Goal: Task Accomplishment & Management: Manage account settings

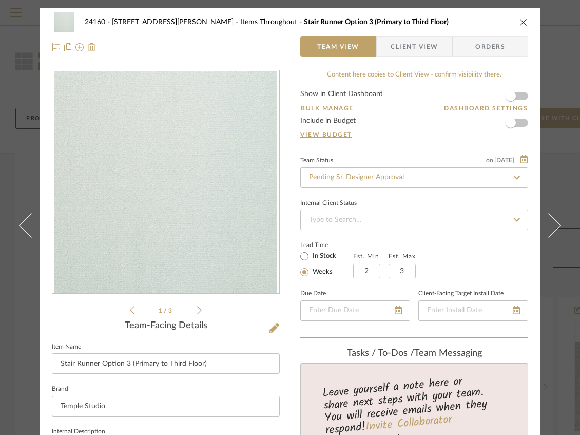
click at [519, 21] on icon "close" at bounding box center [523, 22] width 8 height 8
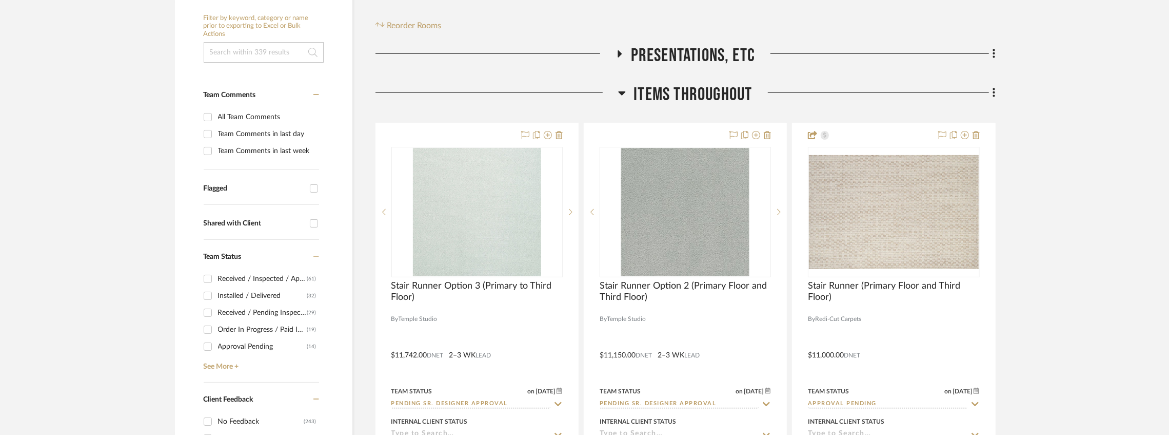
scroll to position [239, 0]
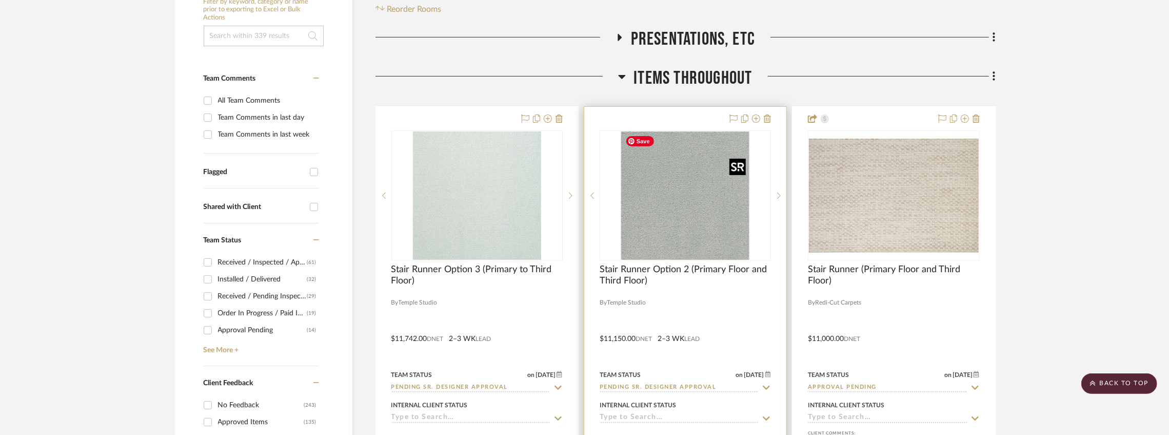
click at [579, 237] on img "0" at bounding box center [685, 195] width 128 height 128
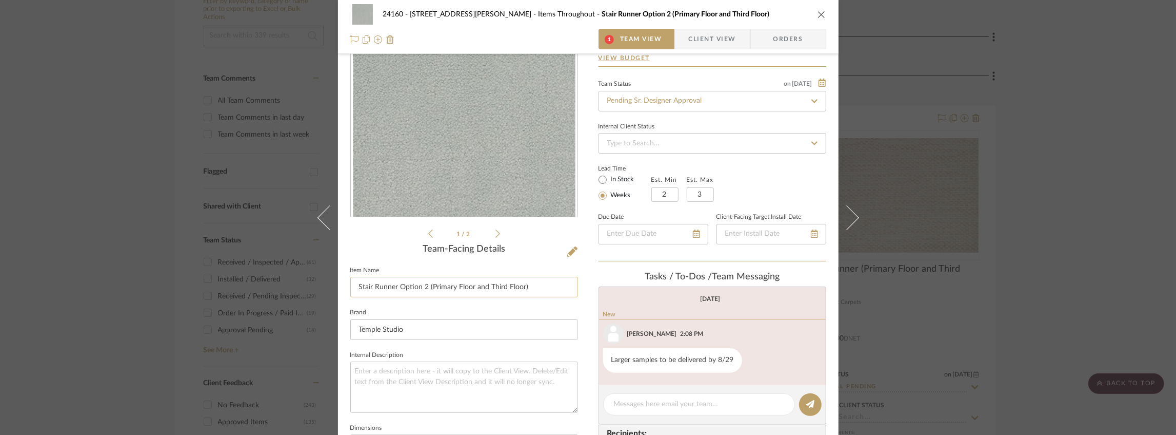
scroll to position [136, 0]
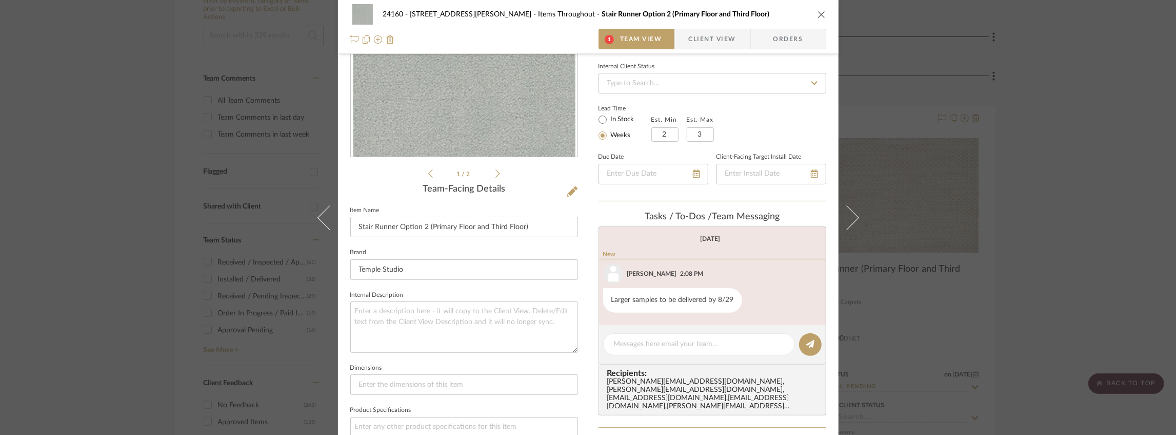
click at [496, 176] on icon at bounding box center [498, 173] width 5 height 9
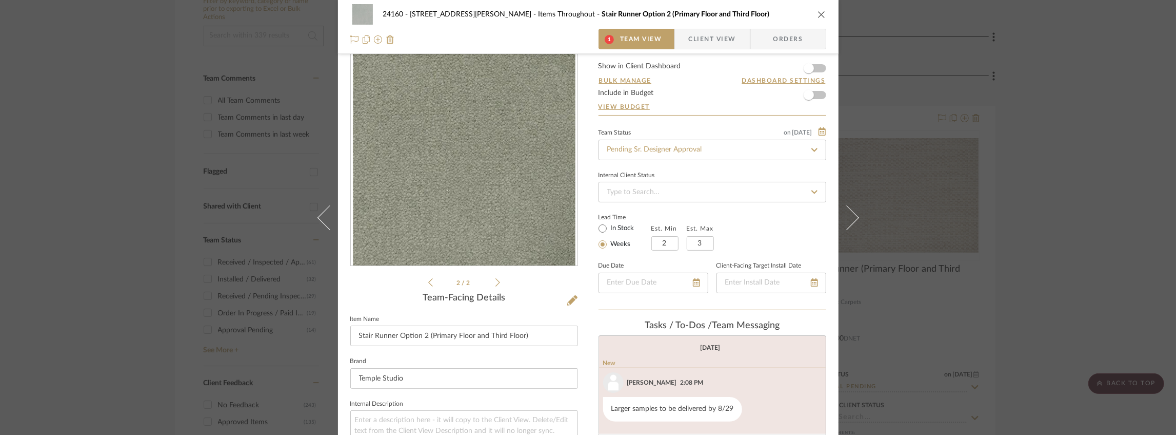
scroll to position [0, 0]
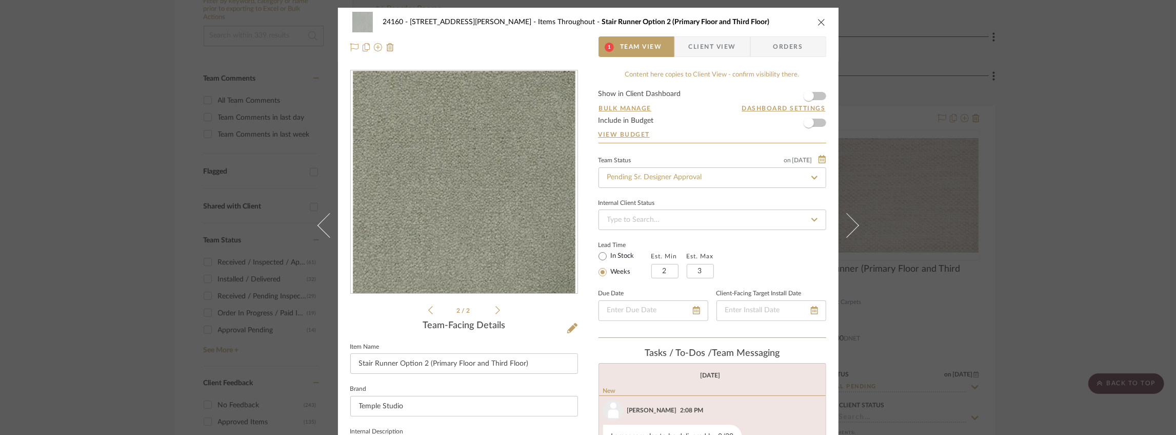
click at [423, 310] on div "2 / 2" at bounding box center [464, 193] width 228 height 246
click at [425, 312] on div "2 / 2" at bounding box center [464, 193] width 228 height 246
click at [428, 312] on icon at bounding box center [430, 309] width 5 height 9
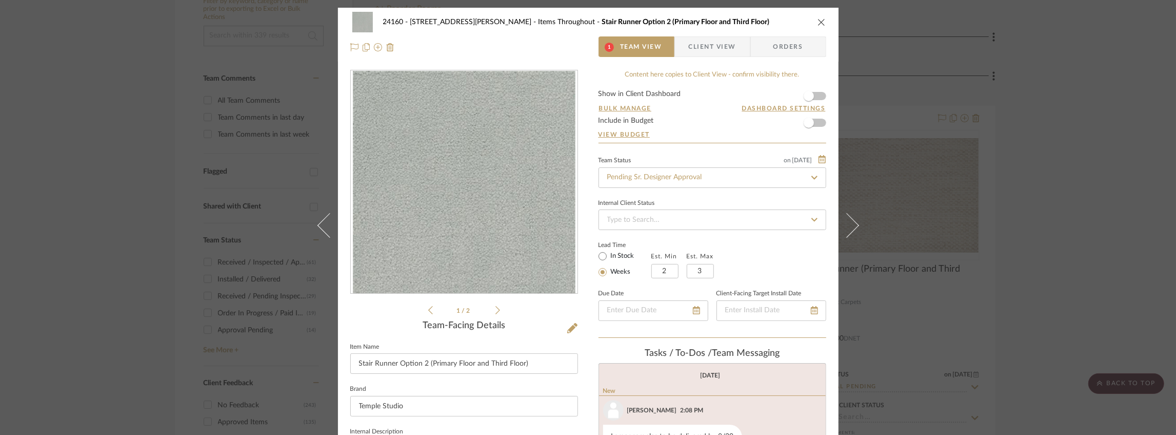
click at [579, 48] on span "Client View" at bounding box center [712, 46] width 47 height 21
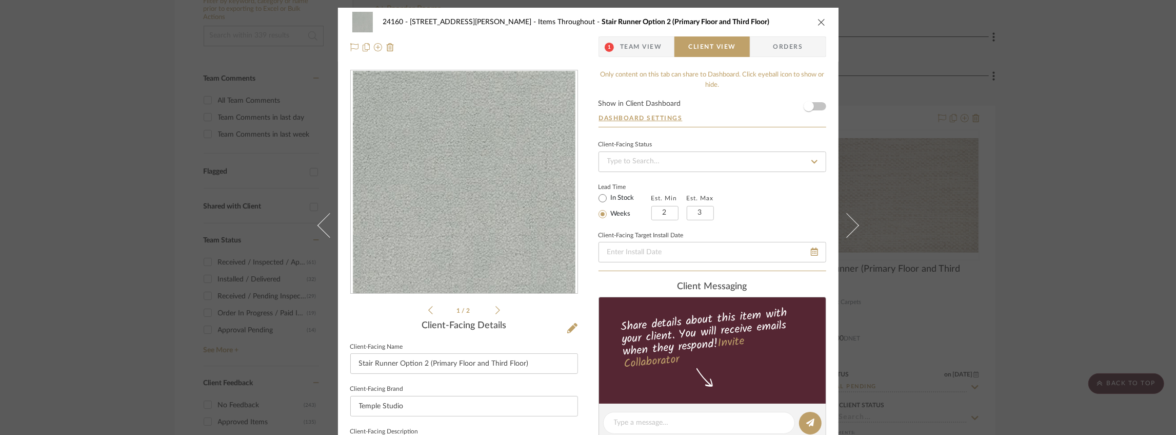
click at [579, 43] on span "Team View" at bounding box center [641, 46] width 42 height 21
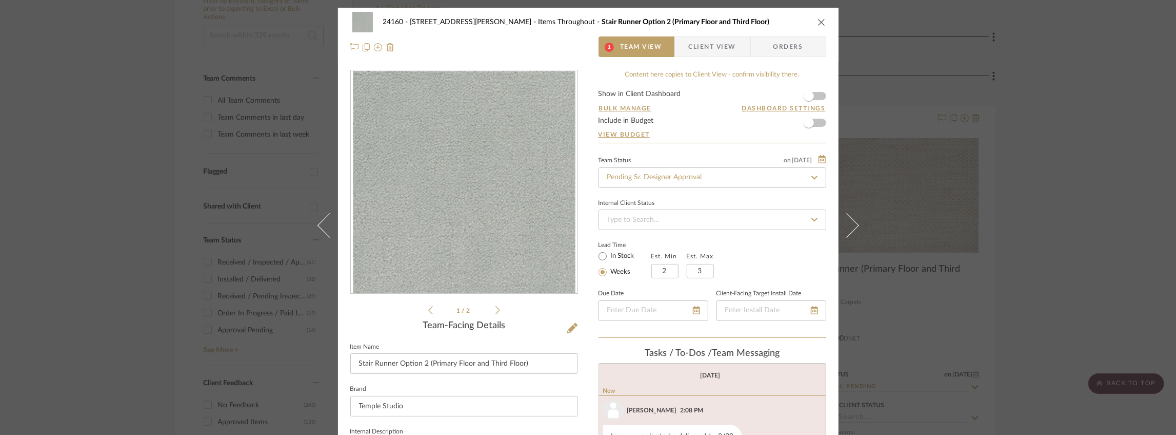
click at [579, 48] on span "Client View" at bounding box center [712, 46] width 47 height 21
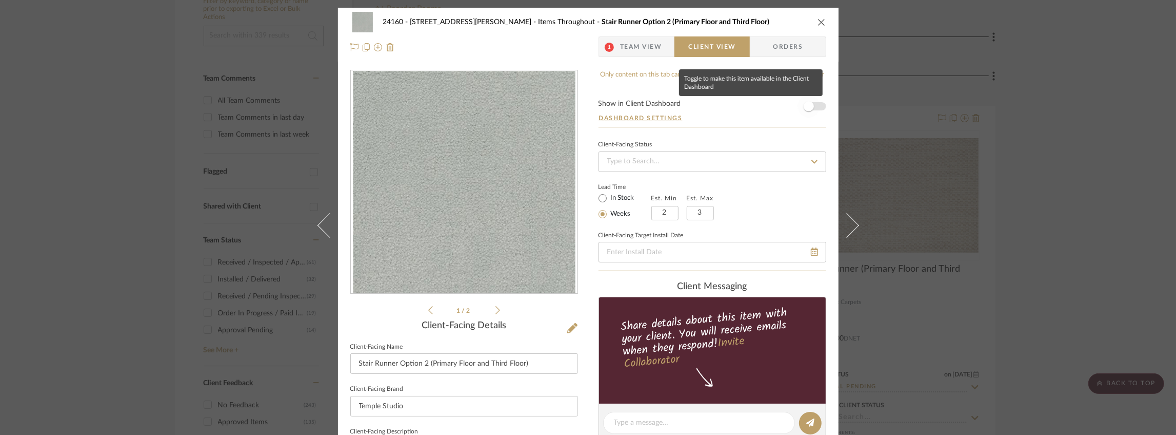
click at [579, 104] on span "button" at bounding box center [809, 106] width 23 height 23
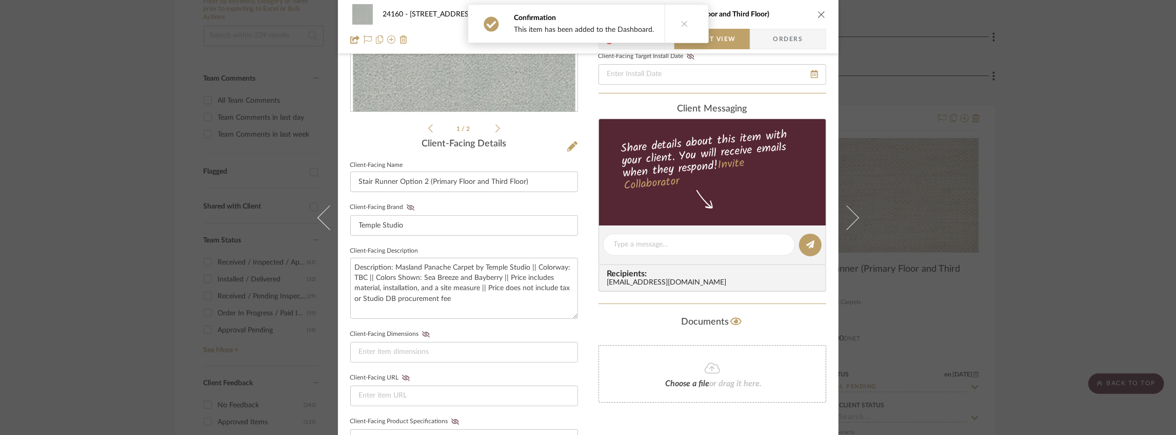
scroll to position [308, 0]
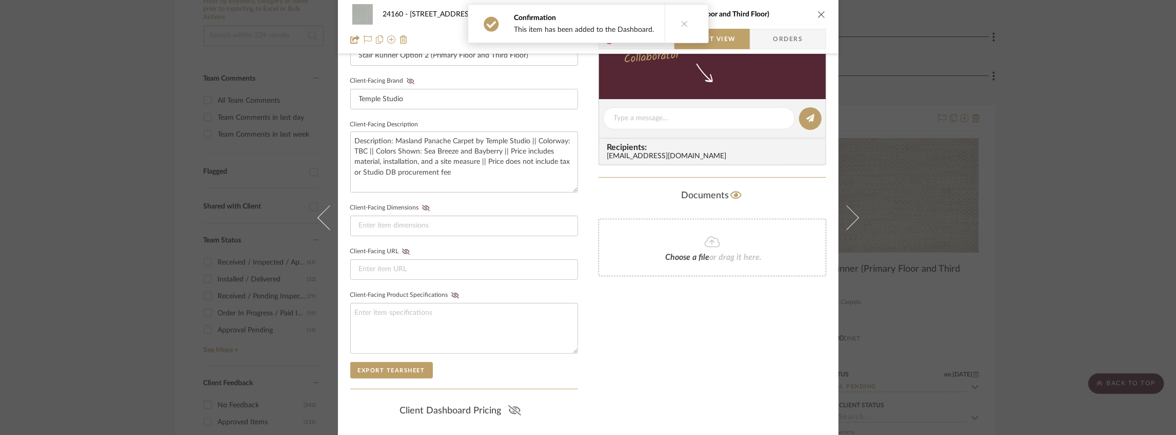
click at [516, 405] on icon at bounding box center [514, 410] width 13 height 10
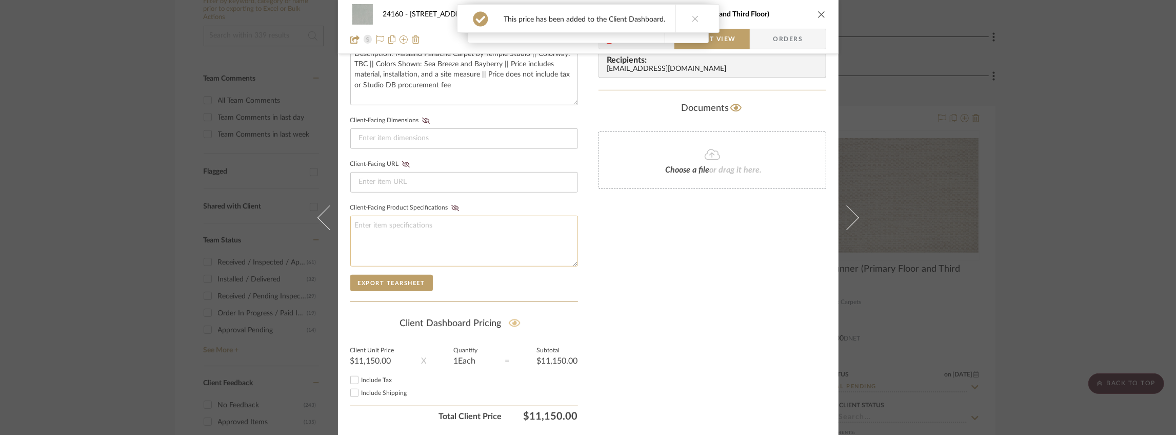
scroll to position [423, 0]
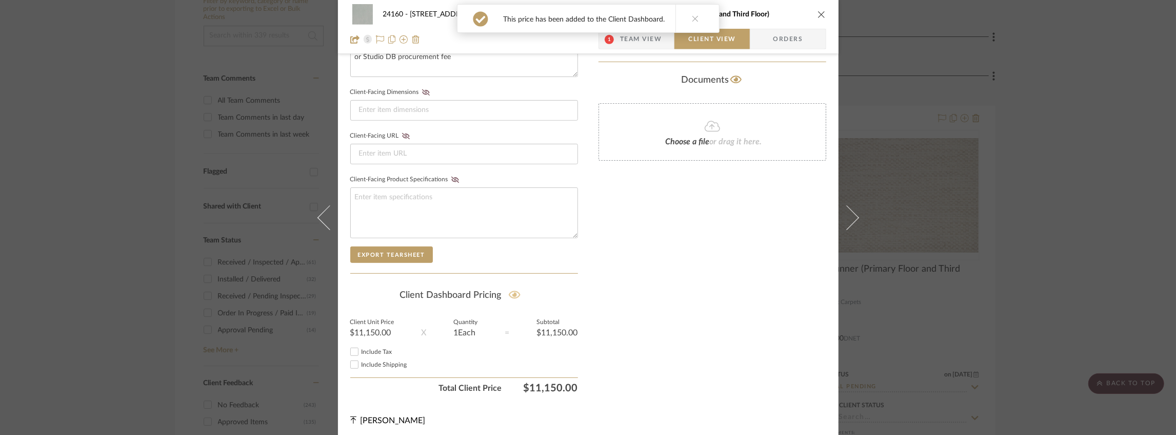
click at [363, 348] on span "Include Tax" at bounding box center [377, 351] width 31 height 6
click at [361, 346] on input "Include Tax" at bounding box center [354, 351] width 12 height 12
checkbox input "false"
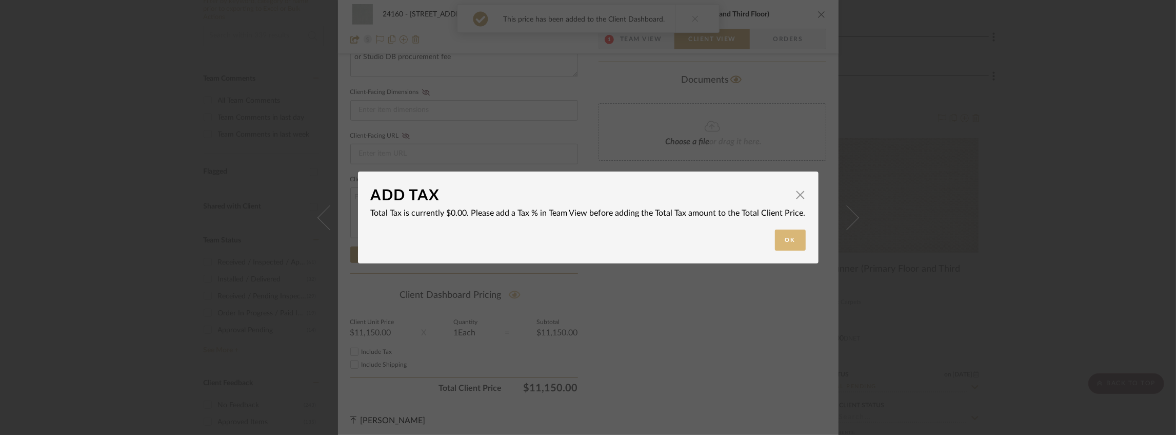
click at [579, 242] on button "Ok" at bounding box center [790, 239] width 31 height 21
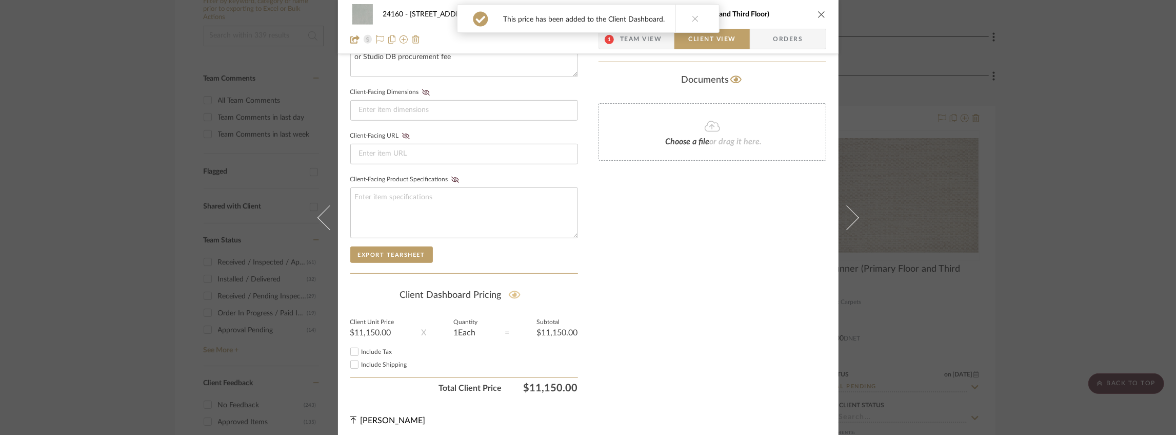
click at [393, 361] on span "Include Shipping" at bounding box center [385, 364] width 46 height 6
click at [361, 360] on input "Include Shipping" at bounding box center [354, 364] width 12 height 12
checkbox input "false"
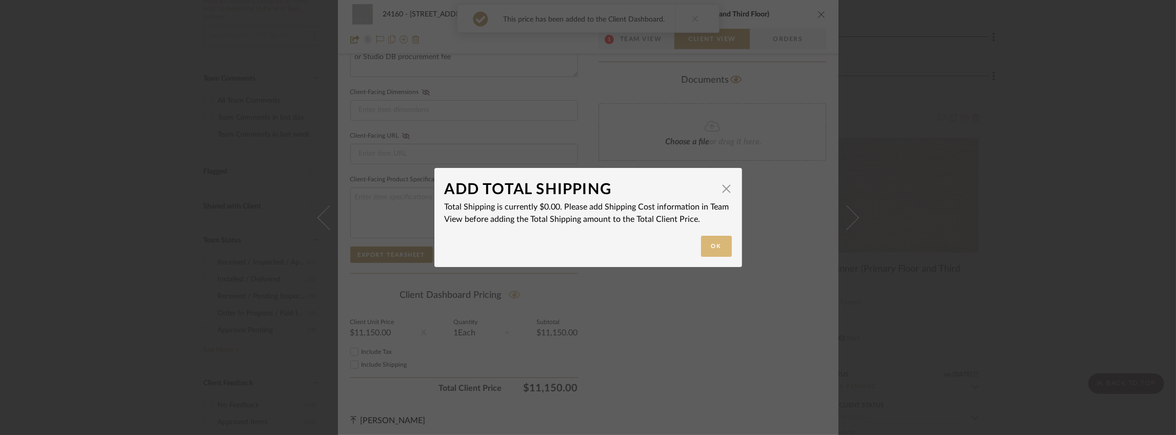
click at [579, 244] on button "Ok" at bounding box center [716, 245] width 31 height 21
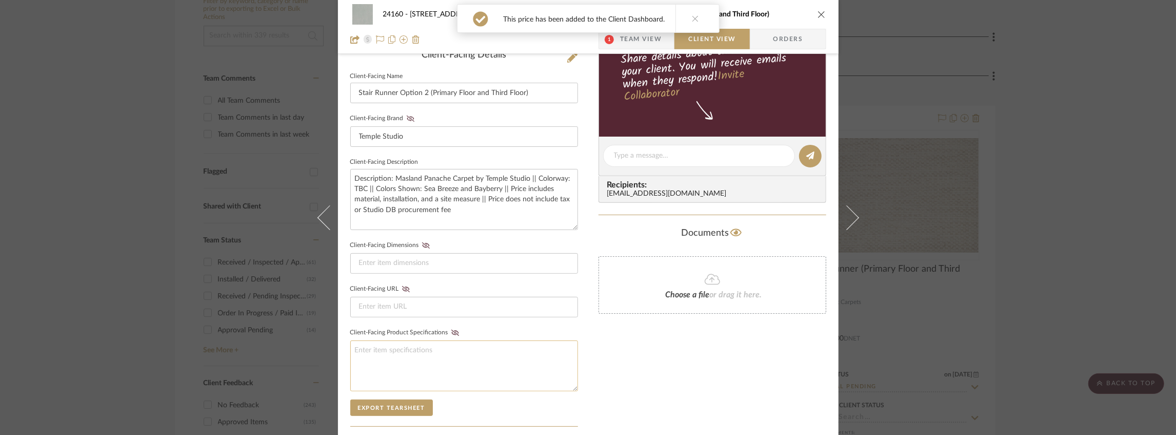
scroll to position [184, 0]
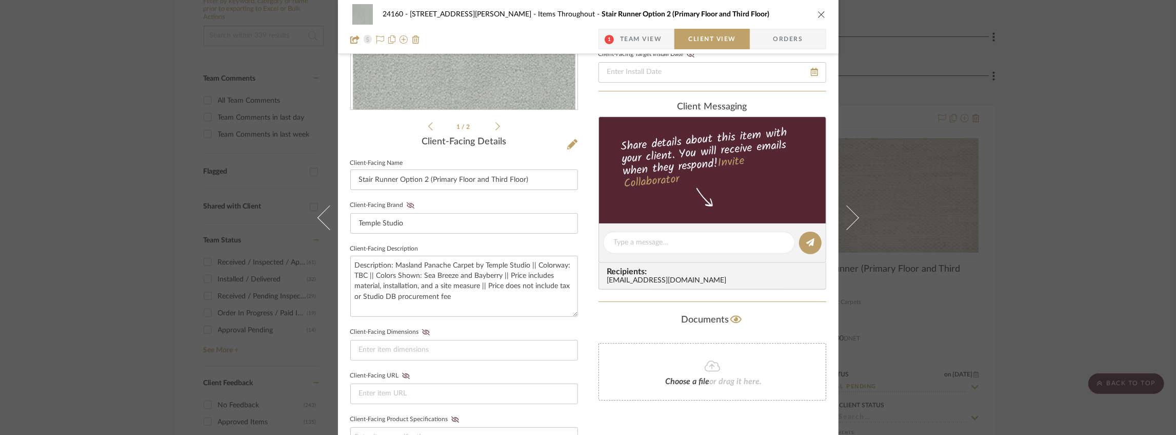
click at [579, 15] on icon "close" at bounding box center [822, 14] width 8 height 8
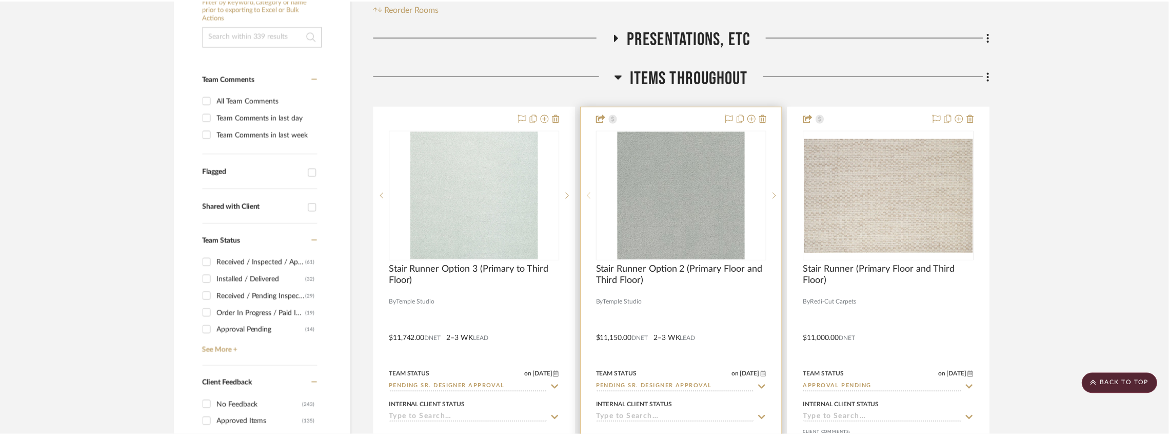
scroll to position [239, 0]
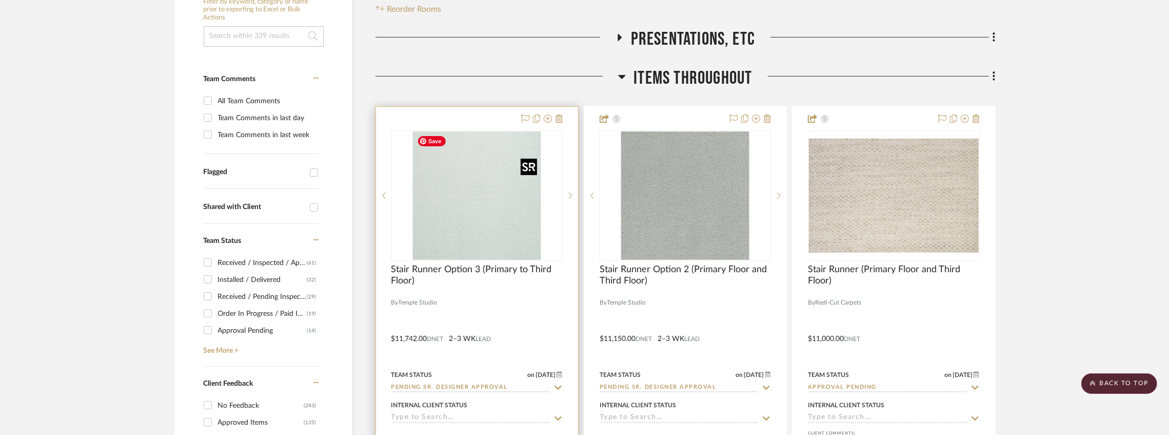
click at [0, 0] on img at bounding box center [0, 0] width 0 height 0
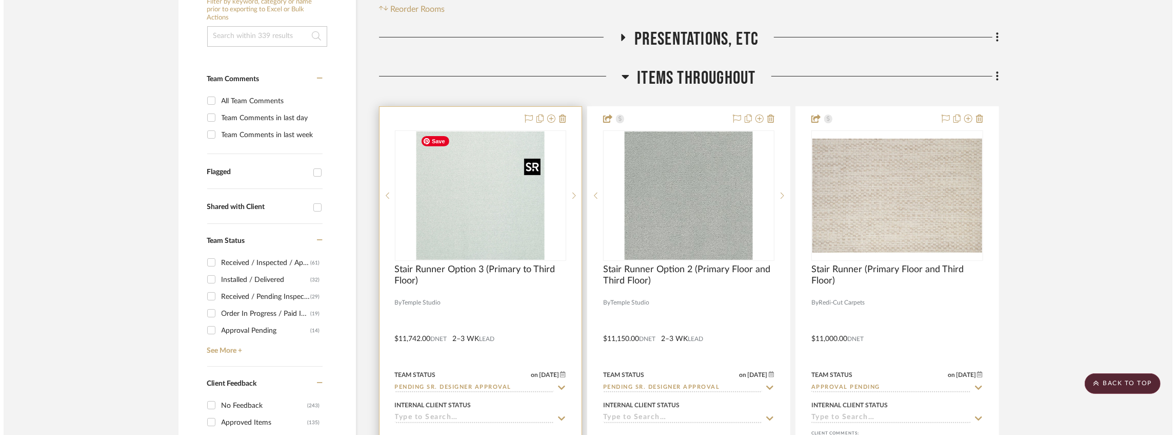
scroll to position [0, 0]
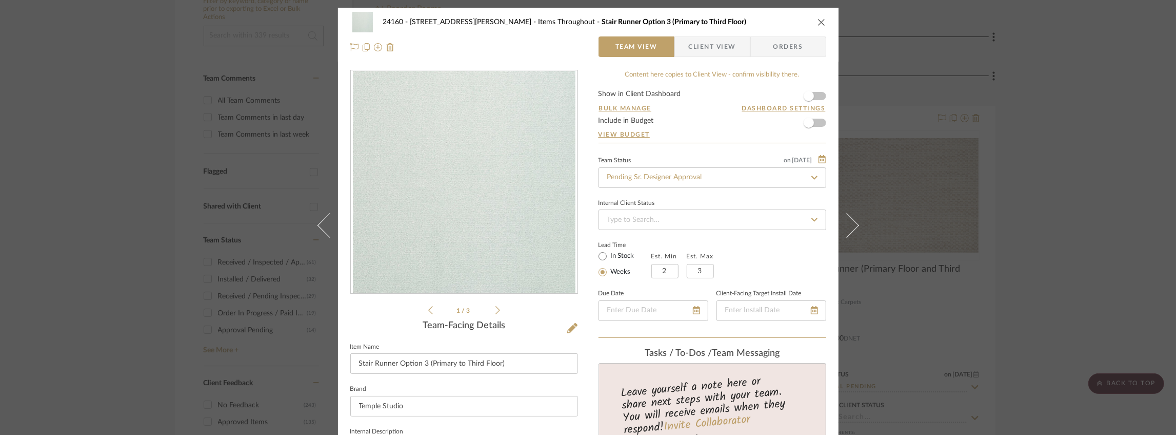
click at [579, 91] on form "Show in Client Dashboard Bulk Manage Dashboard Settings Include in Budget View …" at bounding box center [713, 116] width 228 height 52
click at [579, 94] on span "button" at bounding box center [809, 96] width 23 height 23
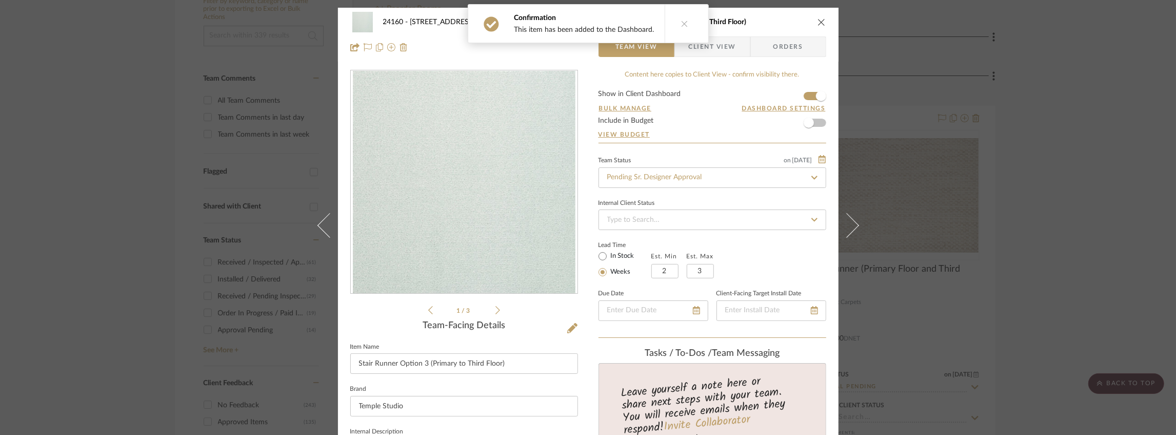
click at [579, 53] on span "Client View" at bounding box center [712, 46] width 47 height 21
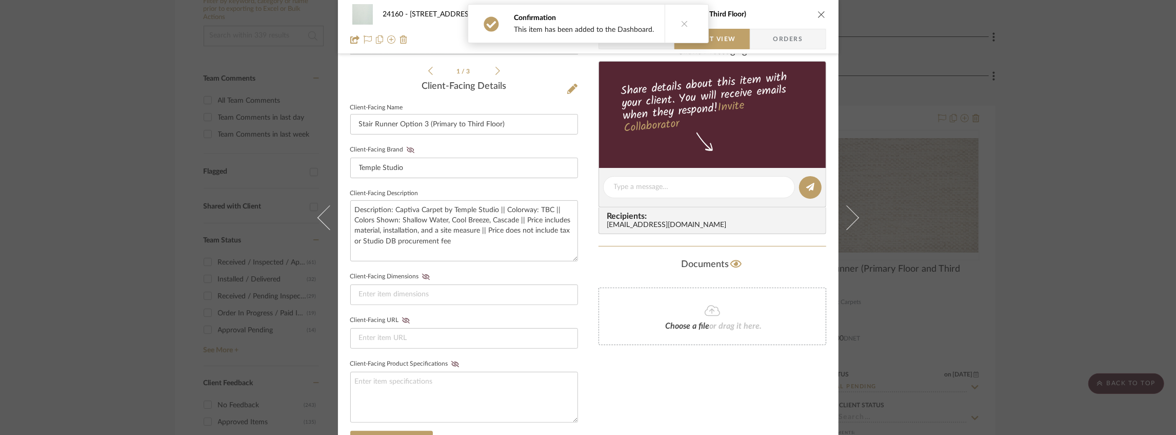
scroll to position [136, 0]
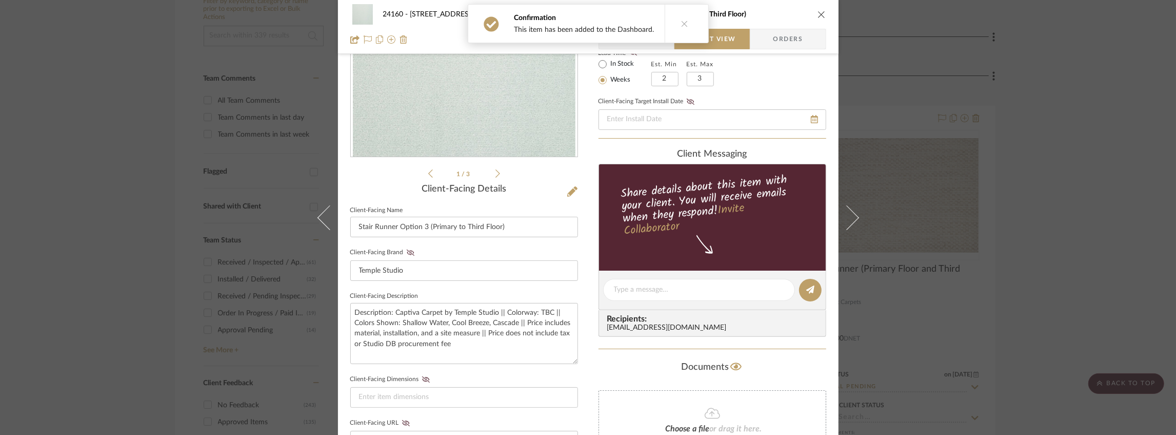
click at [496, 169] on icon at bounding box center [498, 173] width 5 height 8
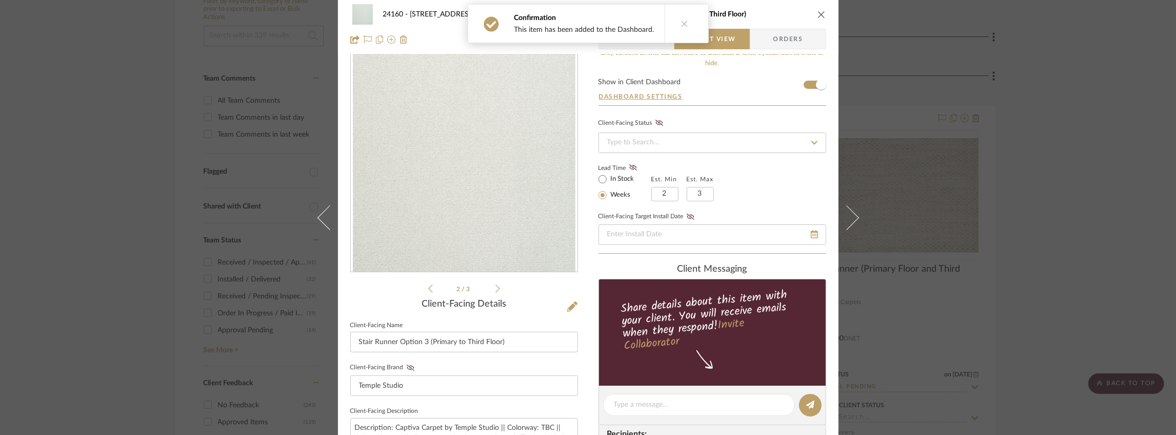
scroll to position [0, 0]
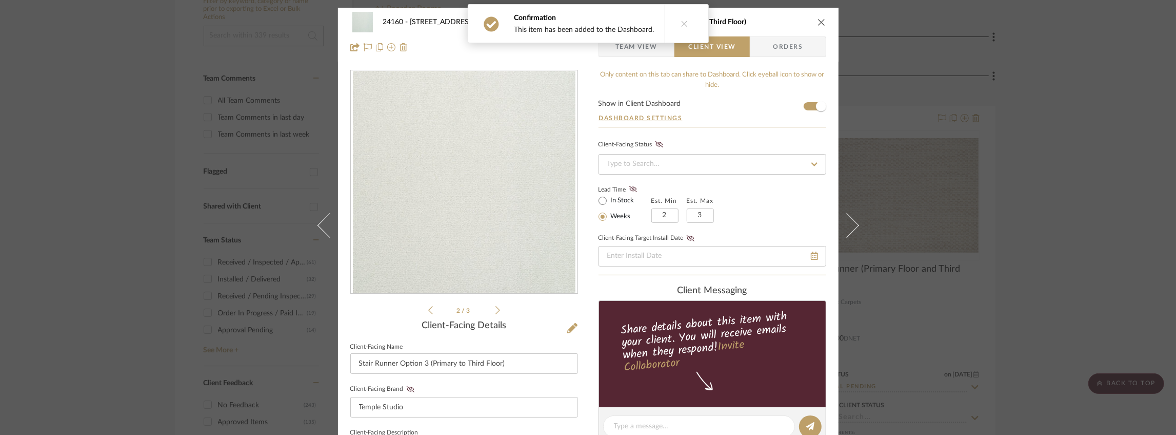
click at [579, 54] on span "button" at bounding box center [607, 46] width 16 height 21
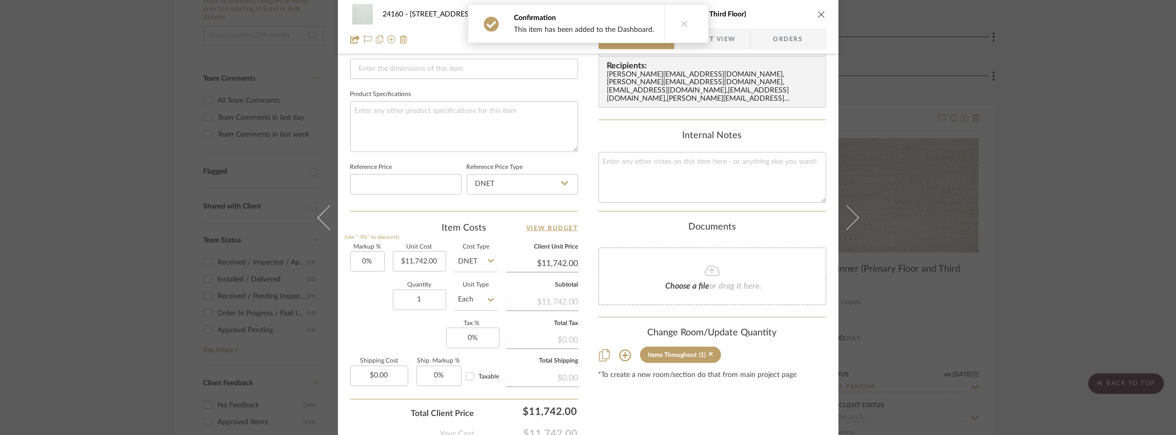
scroll to position [516, 0]
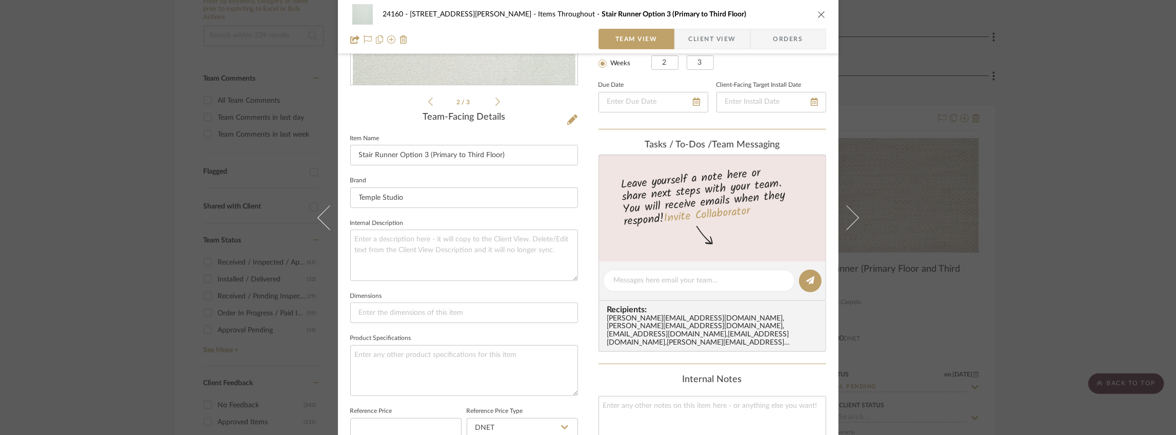
click at [579, 38] on span "Client View" at bounding box center [712, 39] width 47 height 21
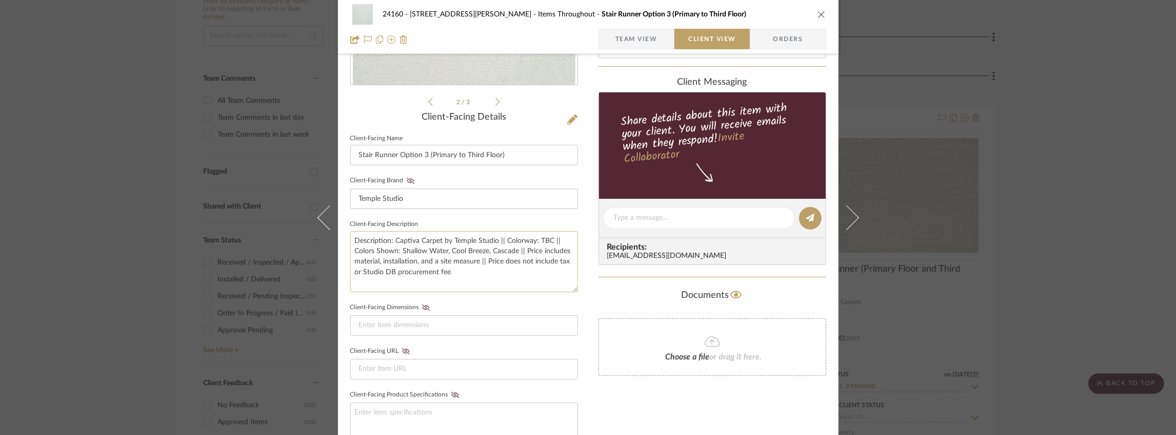
scroll to position [380, 0]
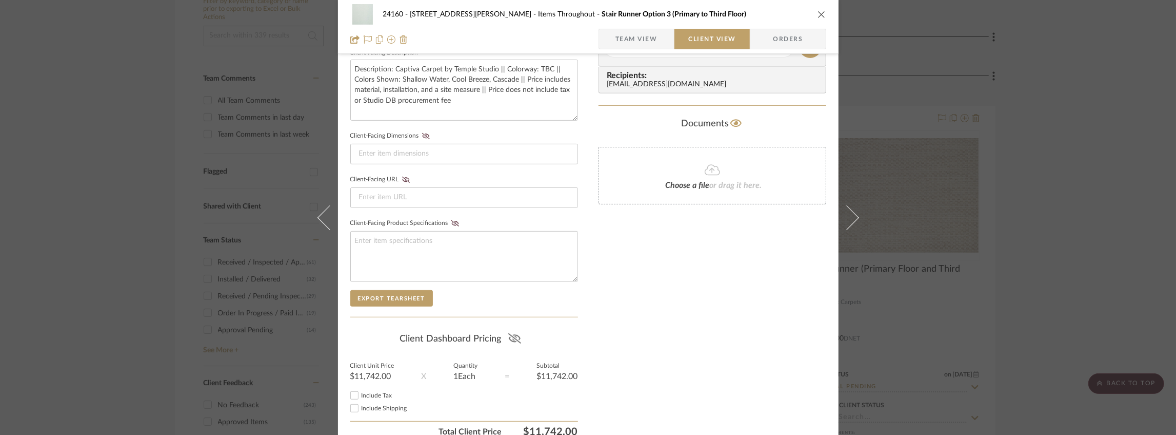
click at [513, 333] on icon at bounding box center [514, 338] width 13 height 10
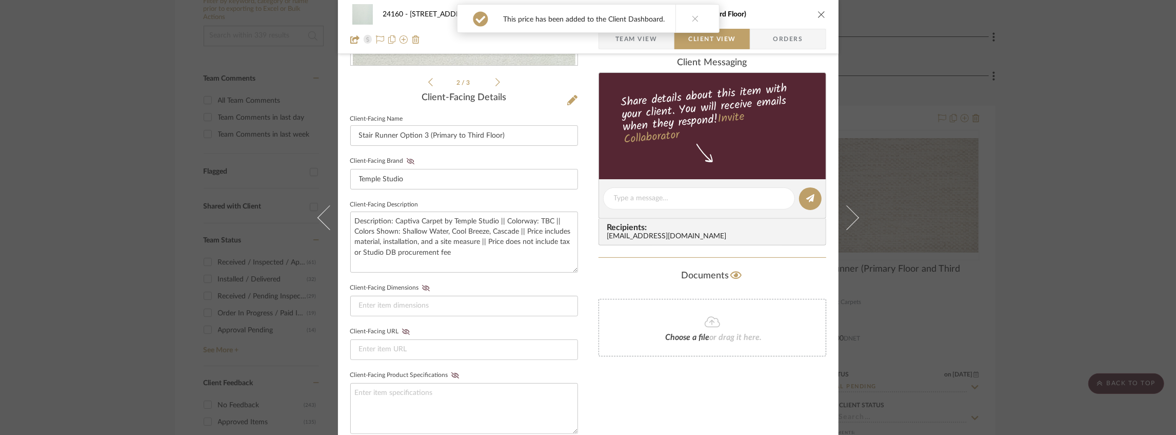
scroll to position [174, 0]
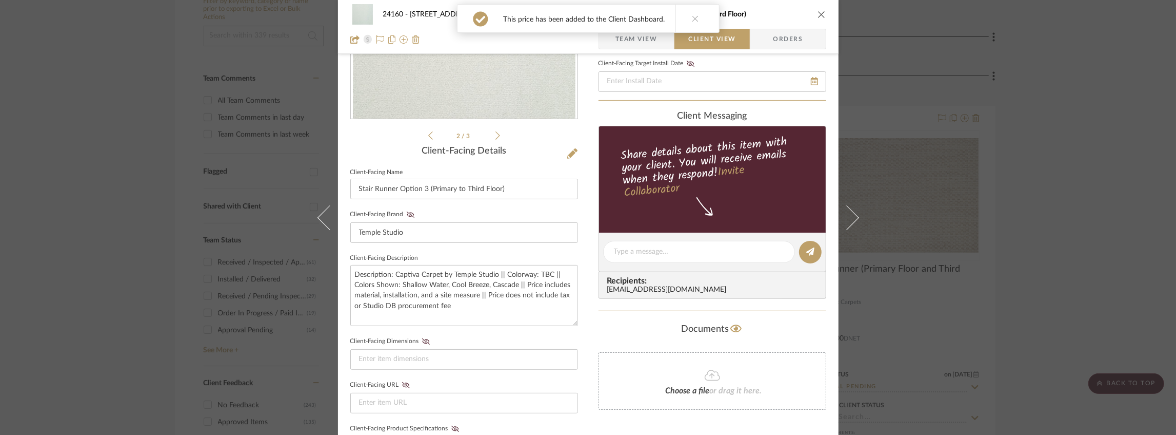
click at [579, 14] on icon "close" at bounding box center [822, 14] width 8 height 8
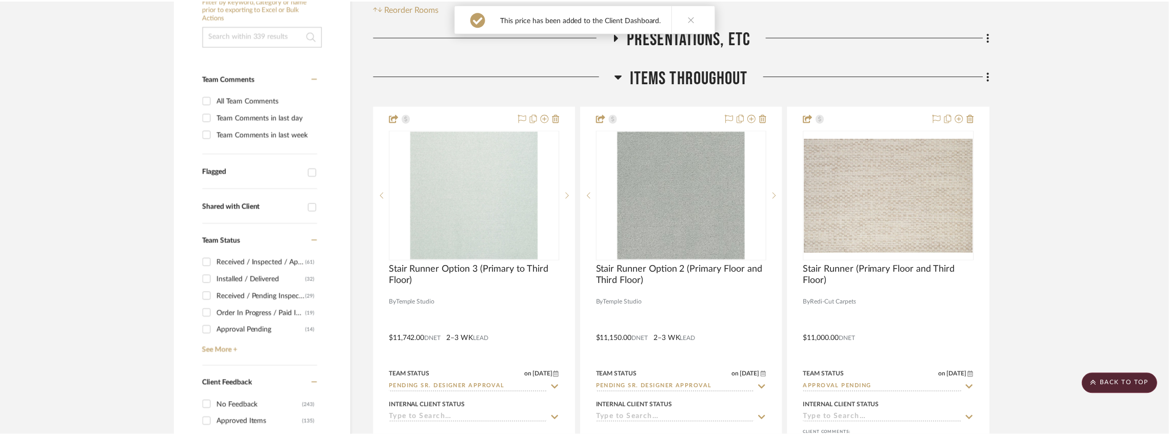
scroll to position [239, 0]
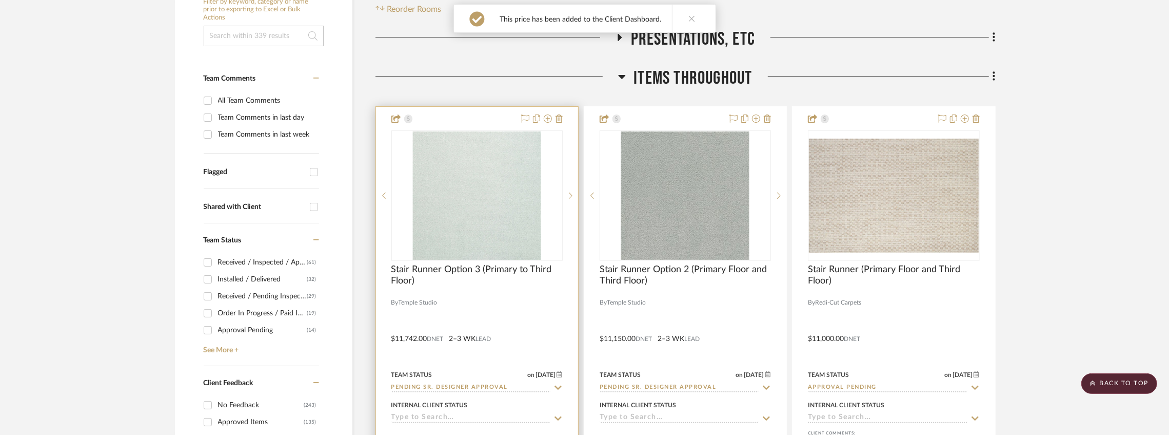
click at [477, 389] on input "Pending Sr. Designer Approval" at bounding box center [470, 388] width 159 height 10
type input "Approval Pending"
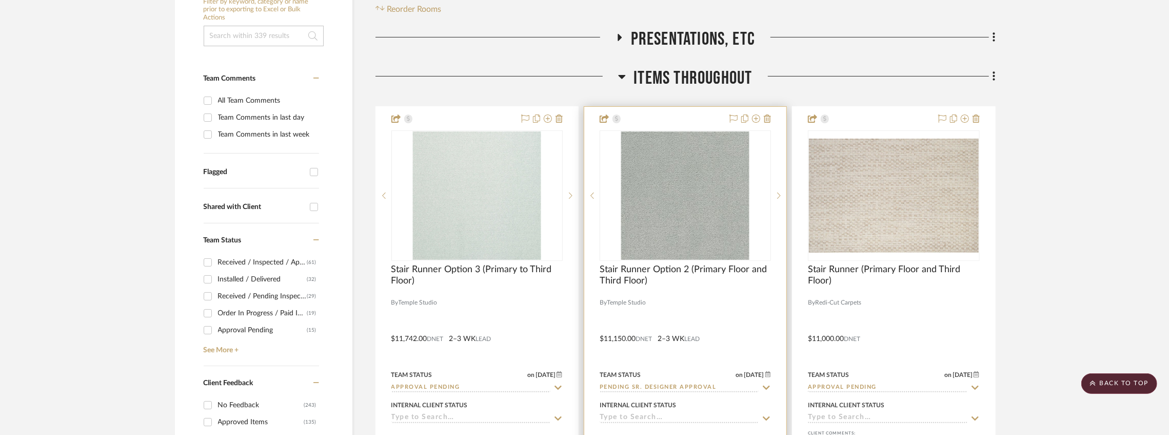
click at [579, 385] on input "Pending Sr. Designer Approval" at bounding box center [679, 388] width 159 height 10
type input "Approval Pending"
click at [579, 245] on img "0" at bounding box center [685, 195] width 128 height 128
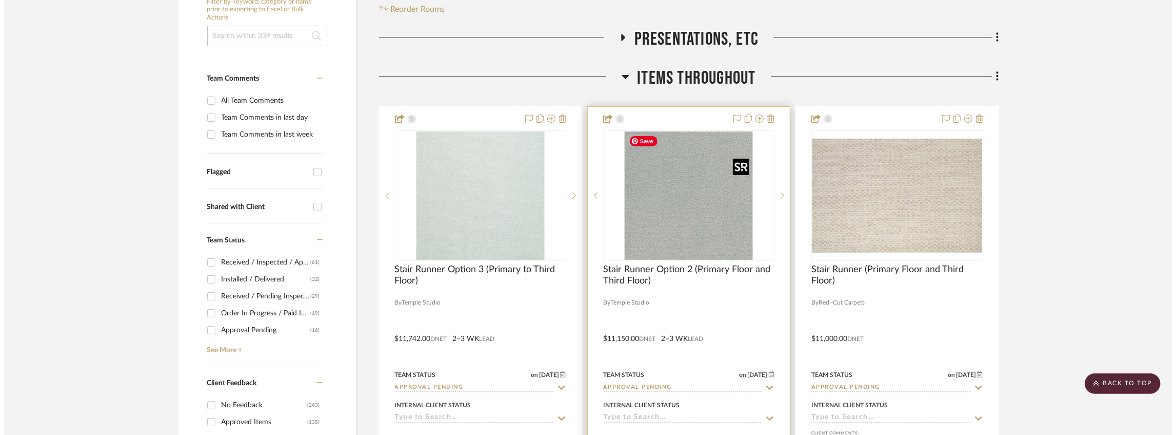
scroll to position [0, 0]
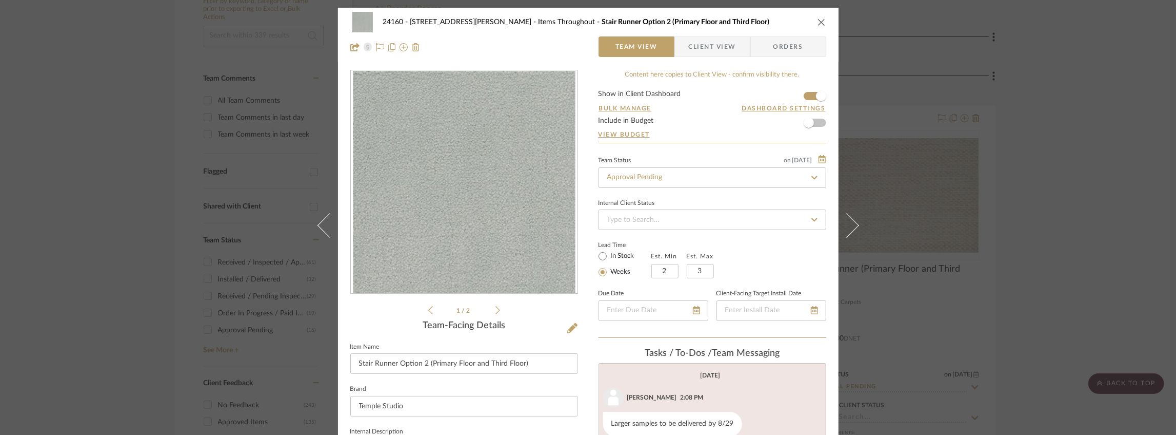
click at [579, 47] on span "Client View" at bounding box center [712, 46] width 47 height 21
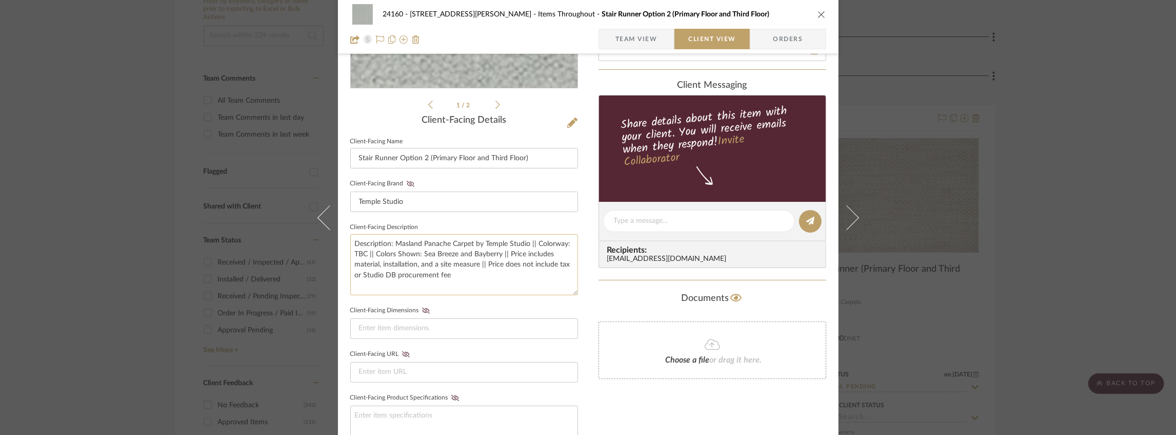
scroll to position [308, 0]
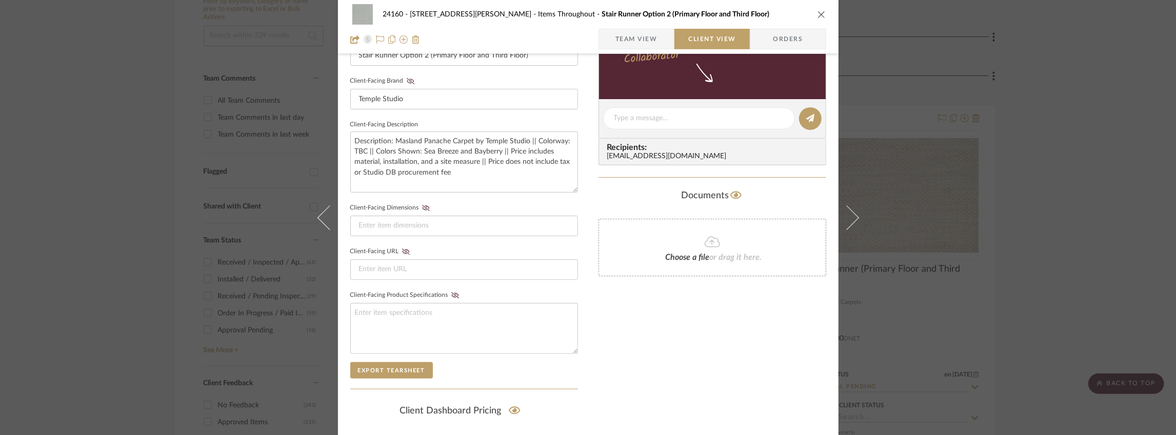
click at [579, 43] on span "Team View" at bounding box center [637, 39] width 42 height 21
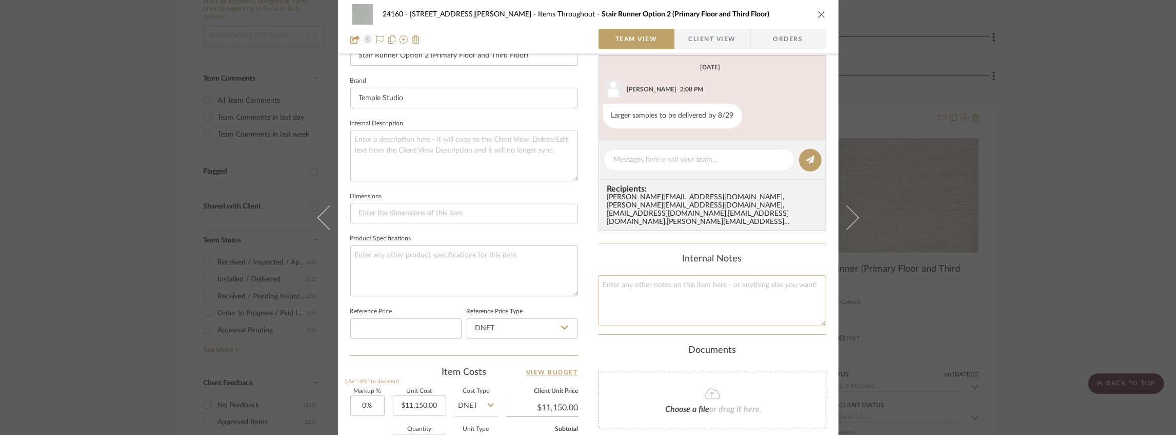
click at [579, 286] on textarea at bounding box center [713, 300] width 228 height 51
click at [579, 14] on icon "close" at bounding box center [822, 14] width 8 height 8
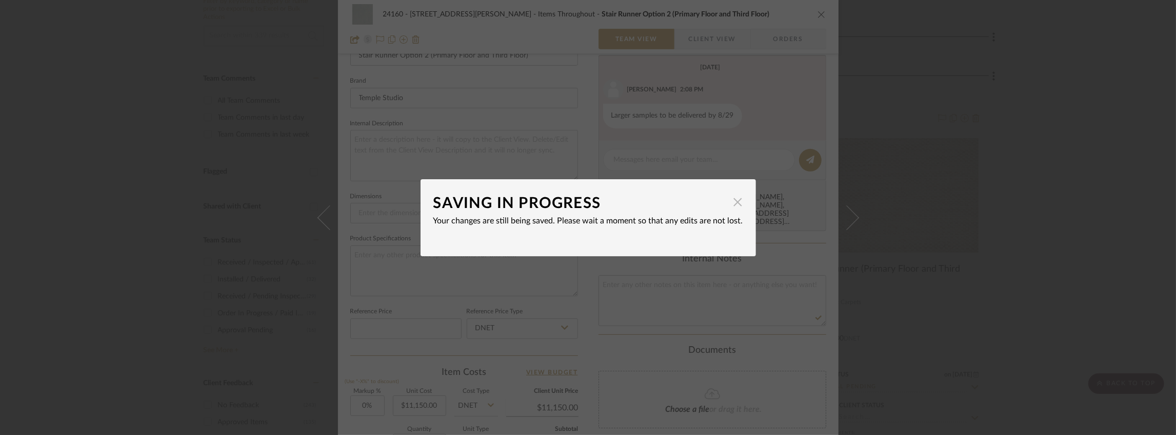
click at [579, 202] on span "button" at bounding box center [738, 202] width 21 height 21
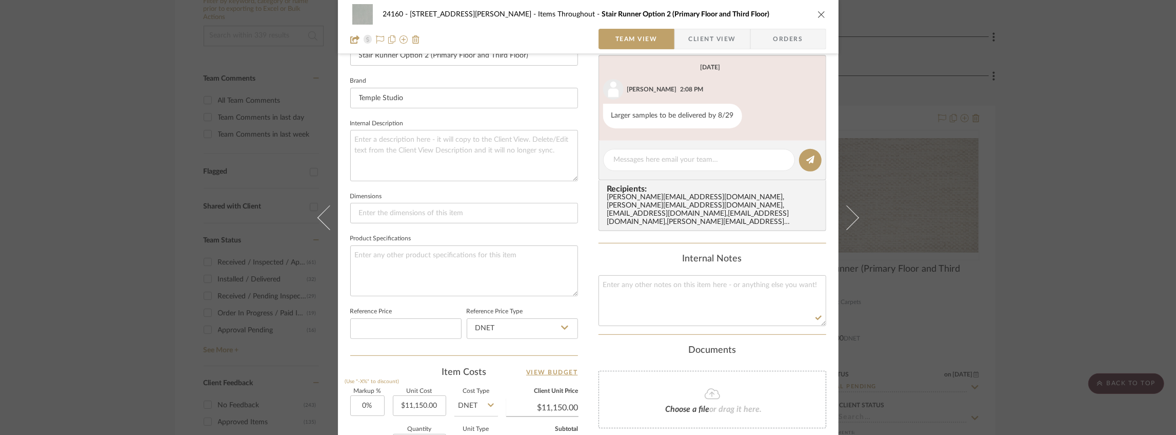
click at [579, 90] on div "24160 - [STREET_ADDRESS] - [PERSON_NAME] Items Throughout Stair Runner Option 2…" at bounding box center [588, 217] width 1176 height 435
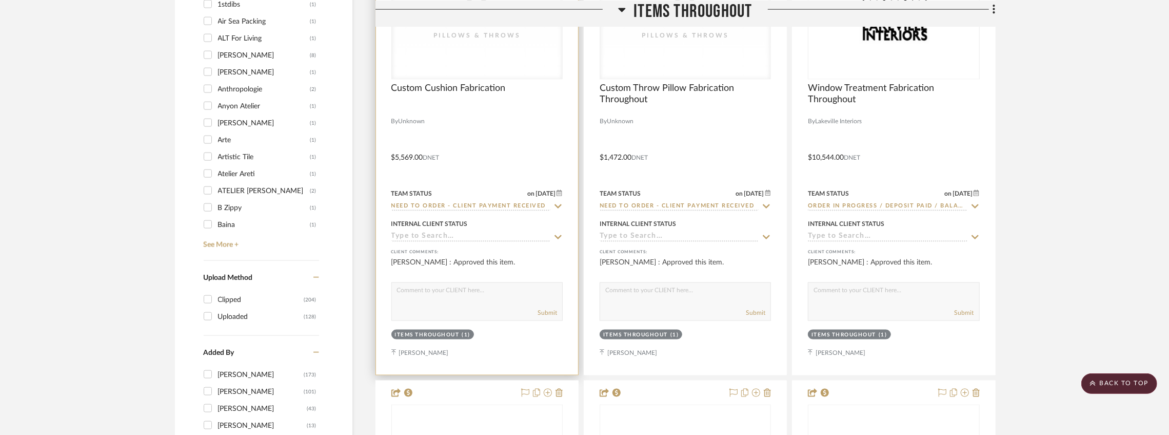
scroll to position [1197, 0]
